Goal: Task Accomplishment & Management: Complete application form

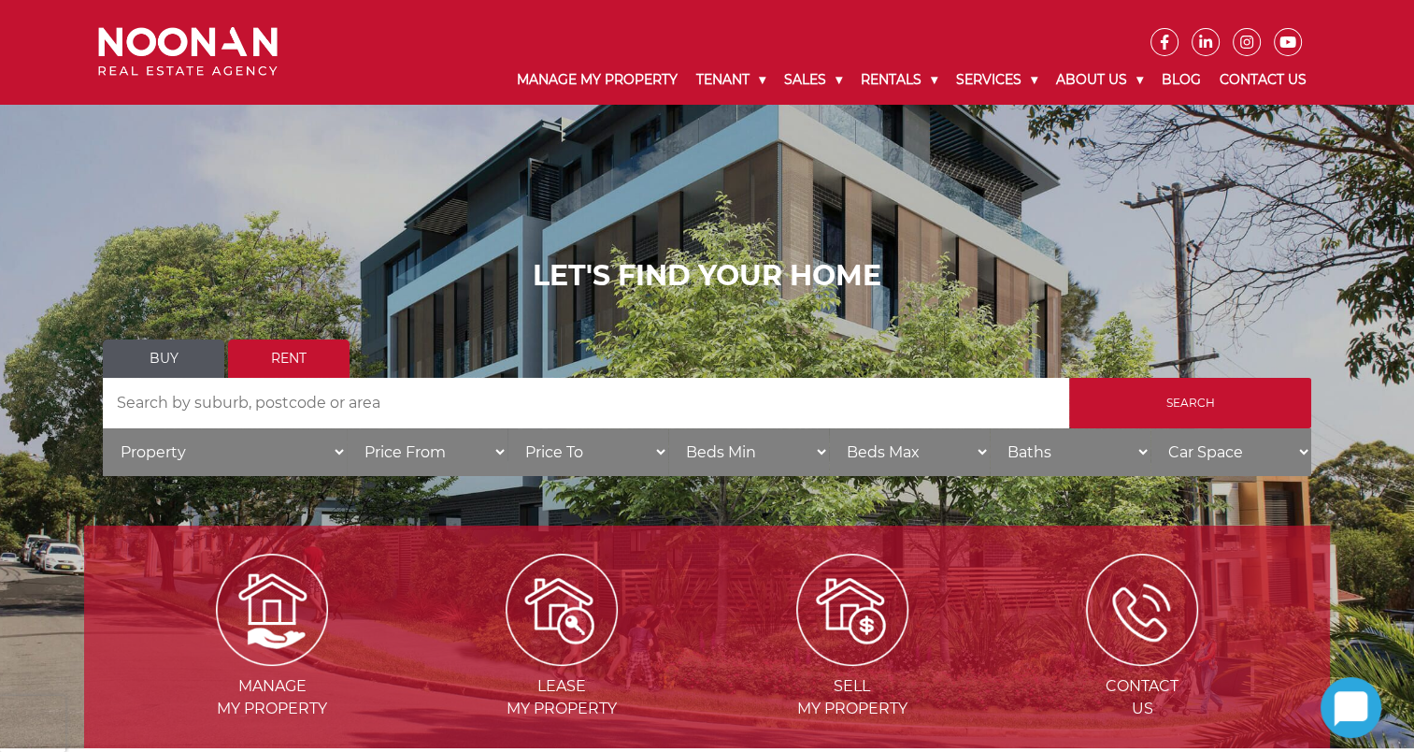
click at [352, 409] on input "Search by Address" at bounding box center [586, 403] width 967 height 50
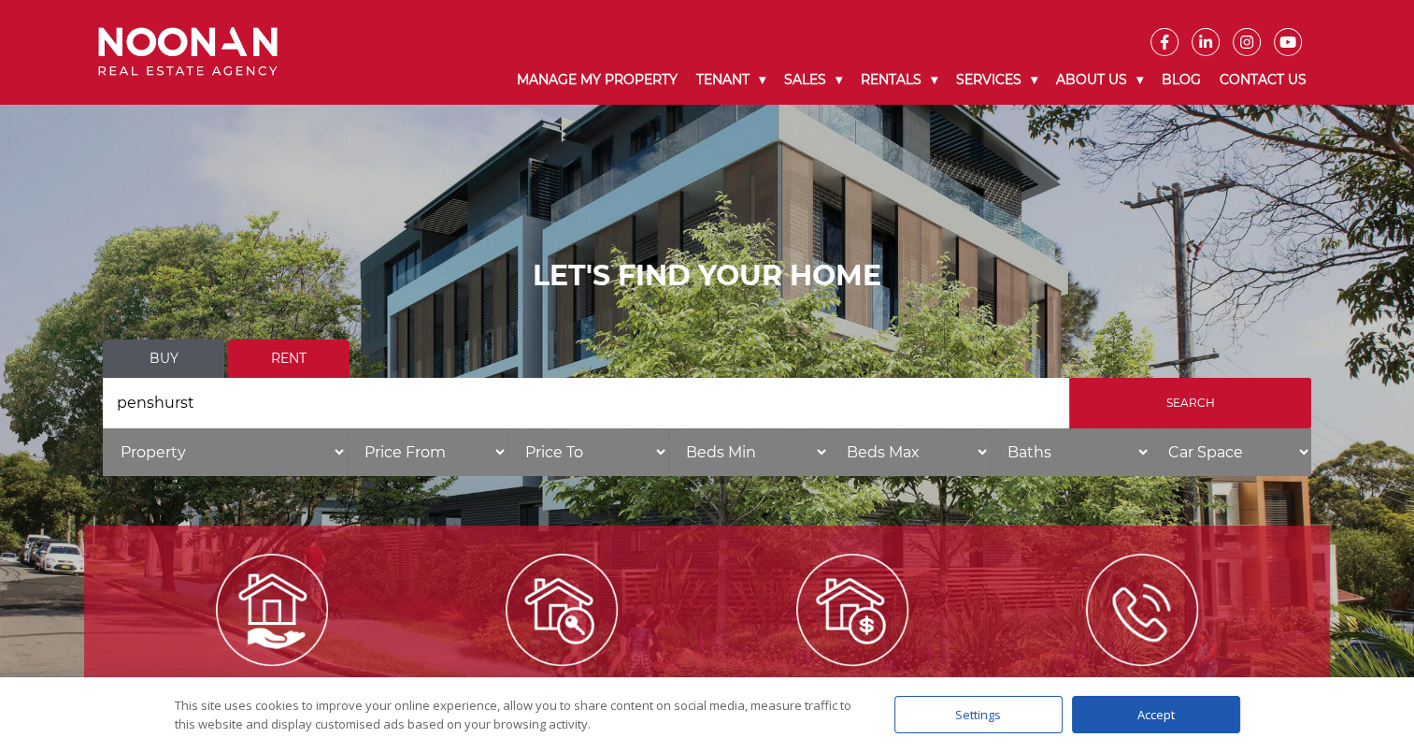
type input "penshurst"
click at [1069, 378] on input "Search" at bounding box center [1190, 403] width 242 height 50
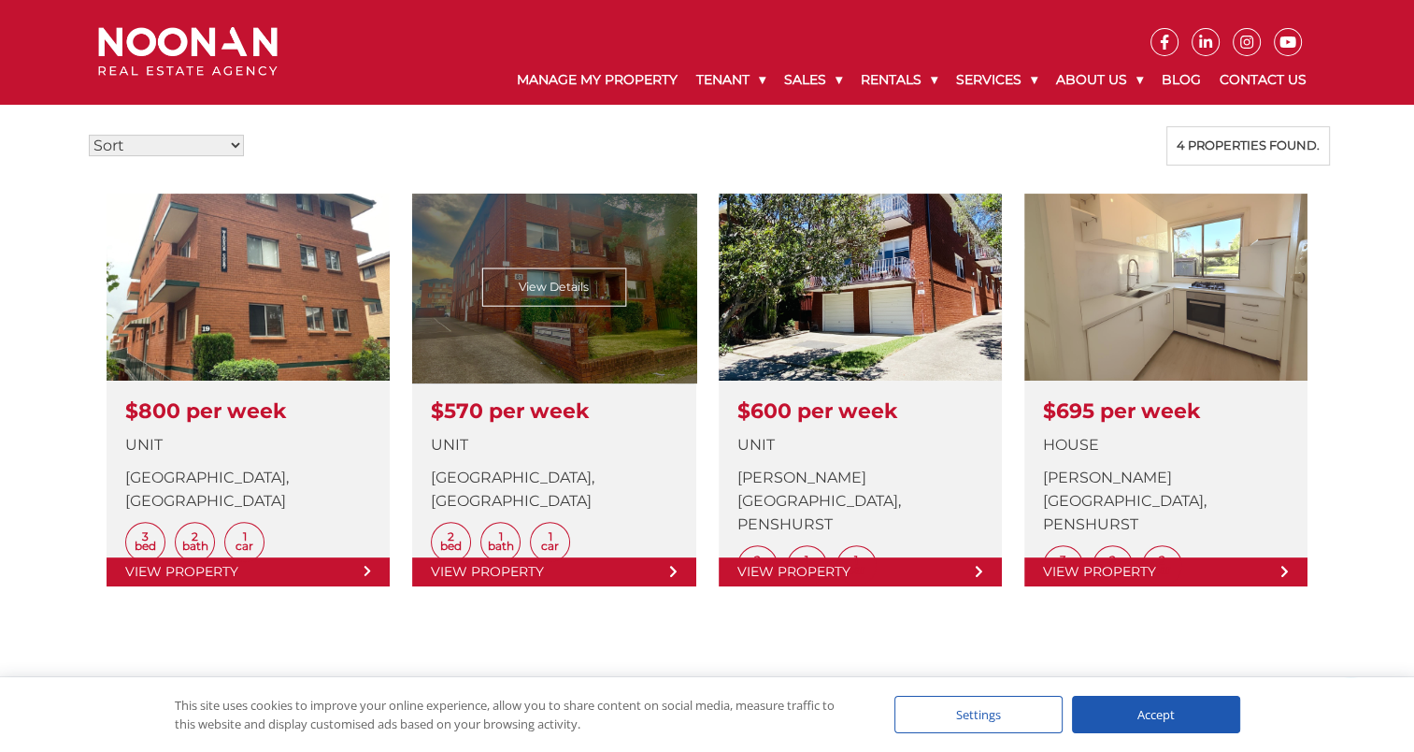
scroll to position [480, 0]
click at [445, 400] on link at bounding box center [553, 390] width 283 height 393
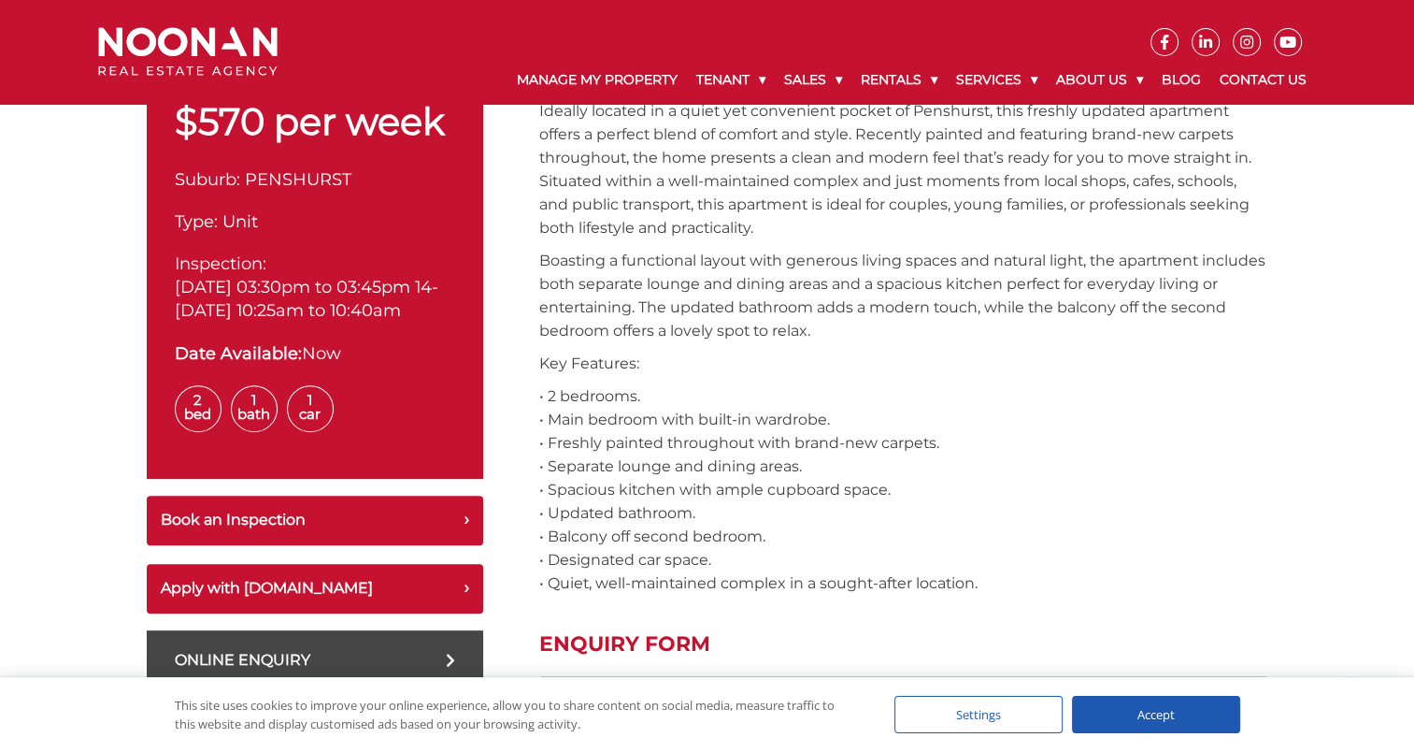
scroll to position [692, 0]
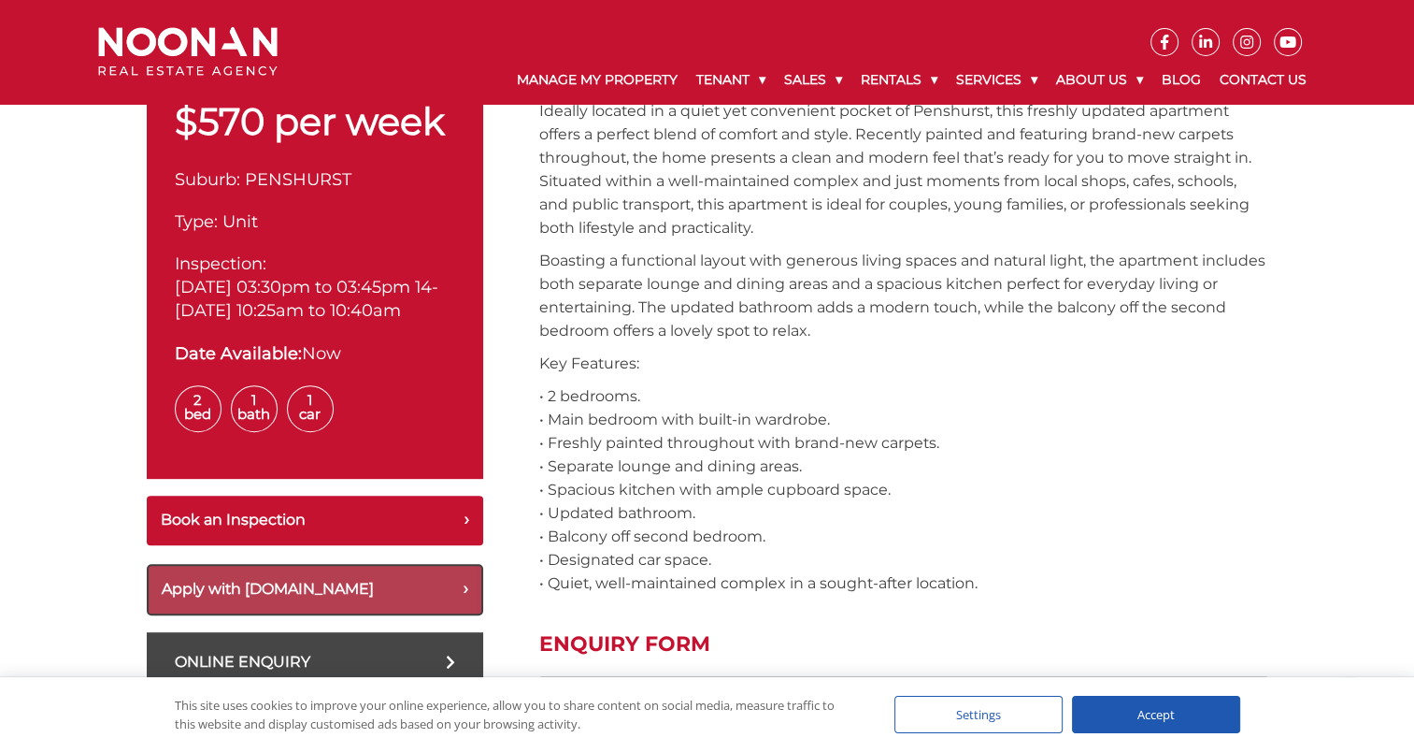
click at [431, 602] on button "Apply with [DOMAIN_NAME]" at bounding box center [315, 589] width 337 height 51
